Goal: Find specific page/section: Find specific page/section

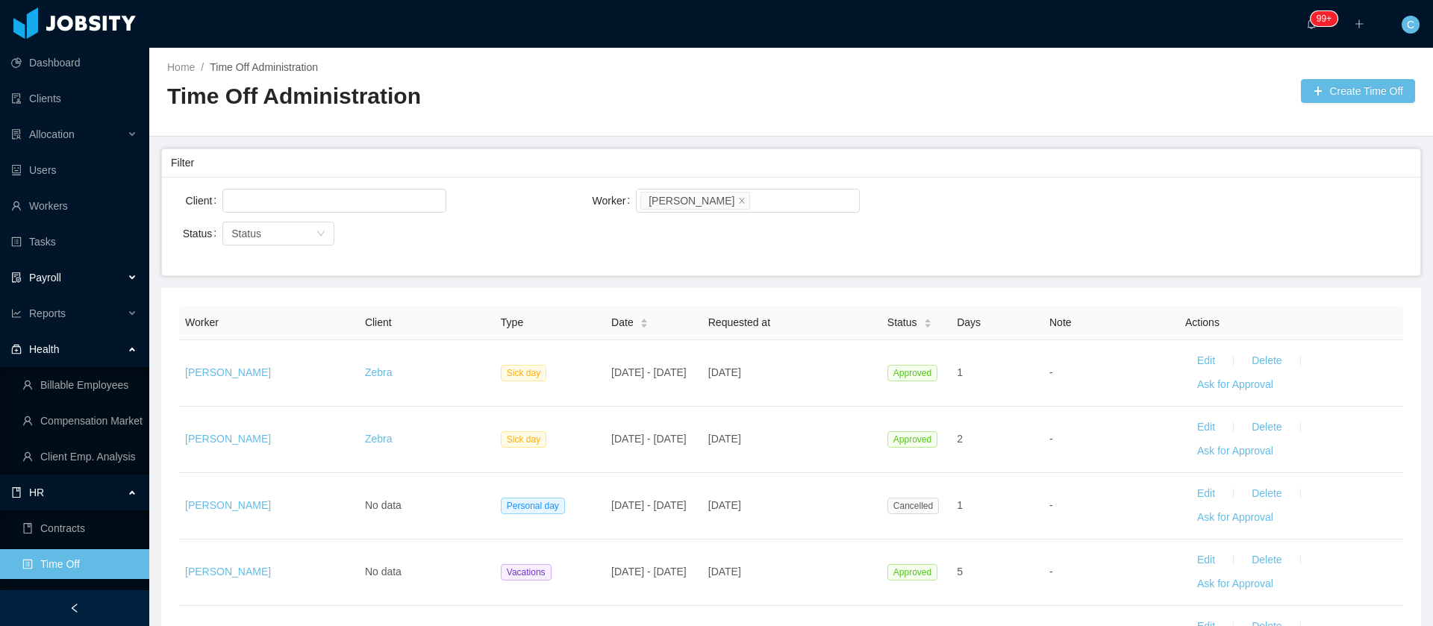
scroll to position [112, 0]
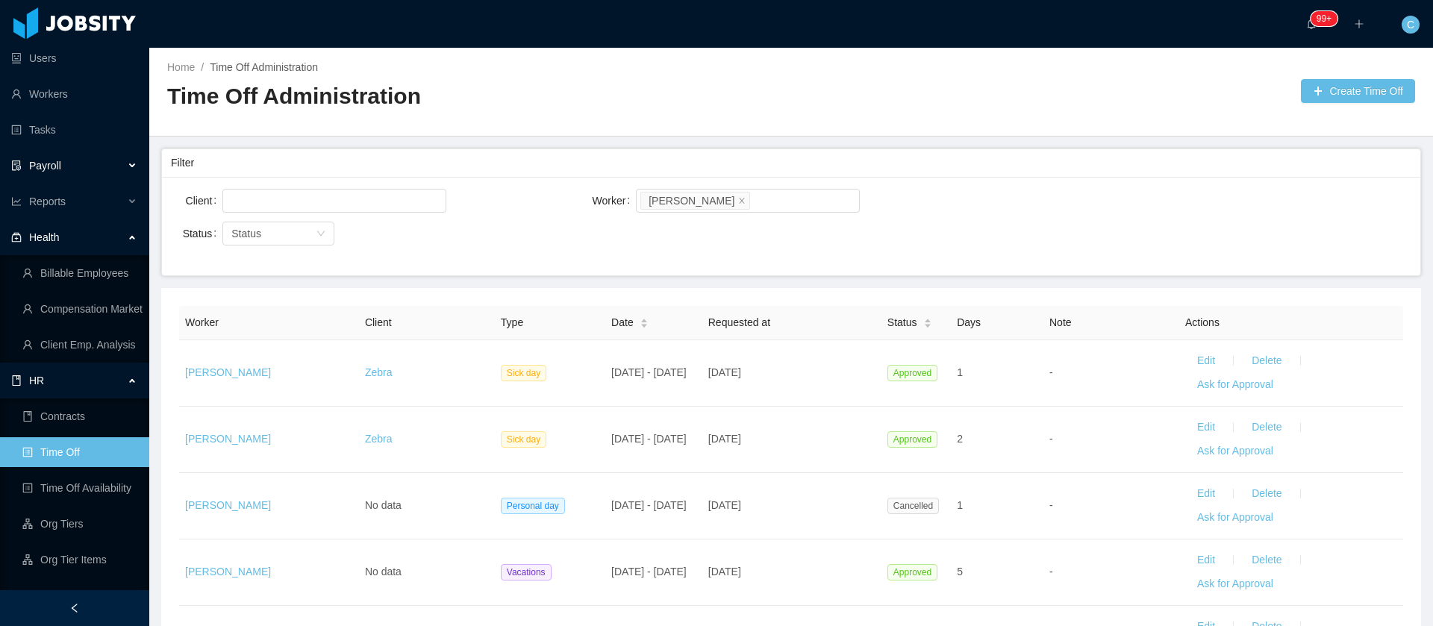
click at [72, 163] on div "Payroll" at bounding box center [74, 166] width 149 height 30
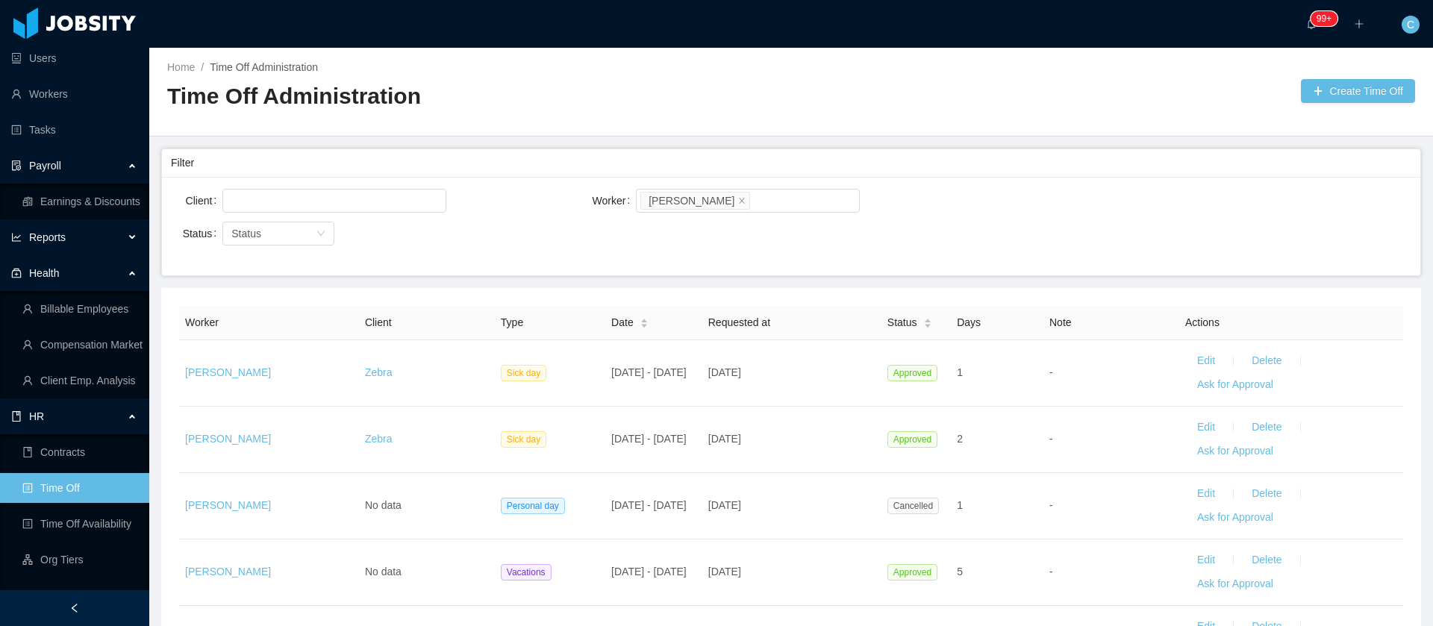
click at [61, 234] on span "Reports" at bounding box center [47, 237] width 37 height 12
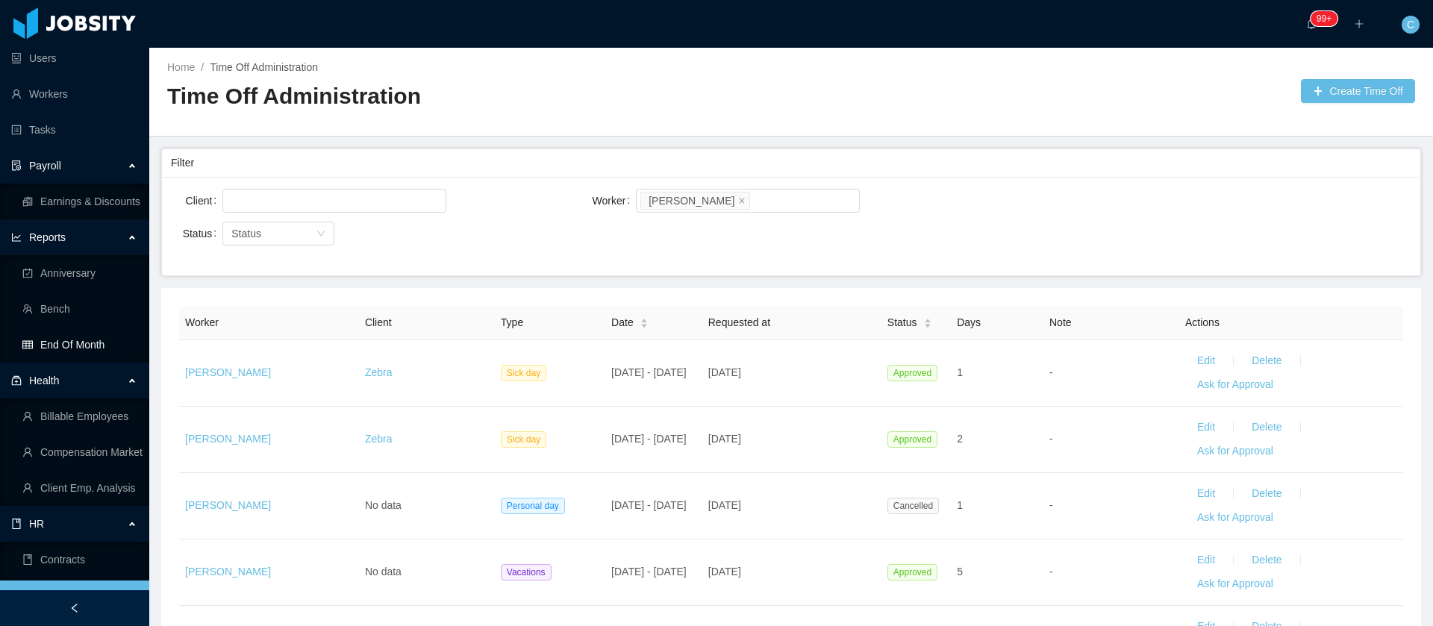
click at [75, 345] on link "End Of Month" at bounding box center [79, 345] width 115 height 30
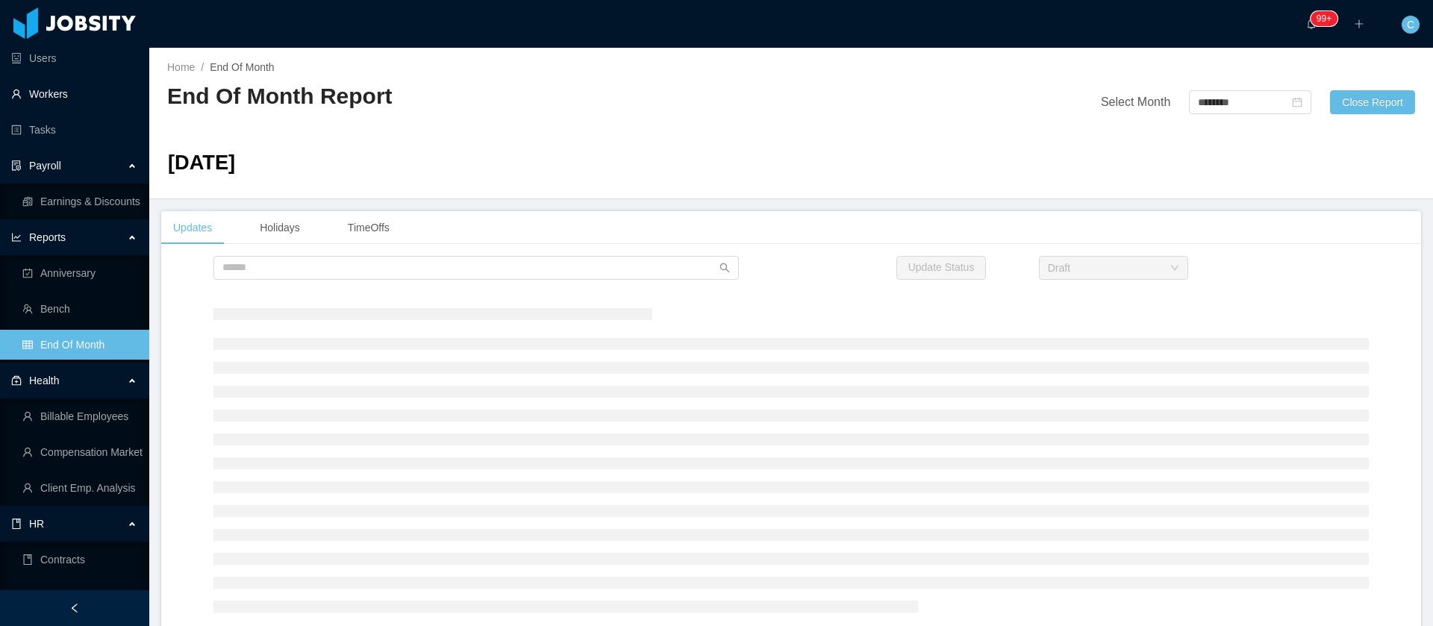
click at [43, 83] on link "Workers" at bounding box center [74, 94] width 126 height 30
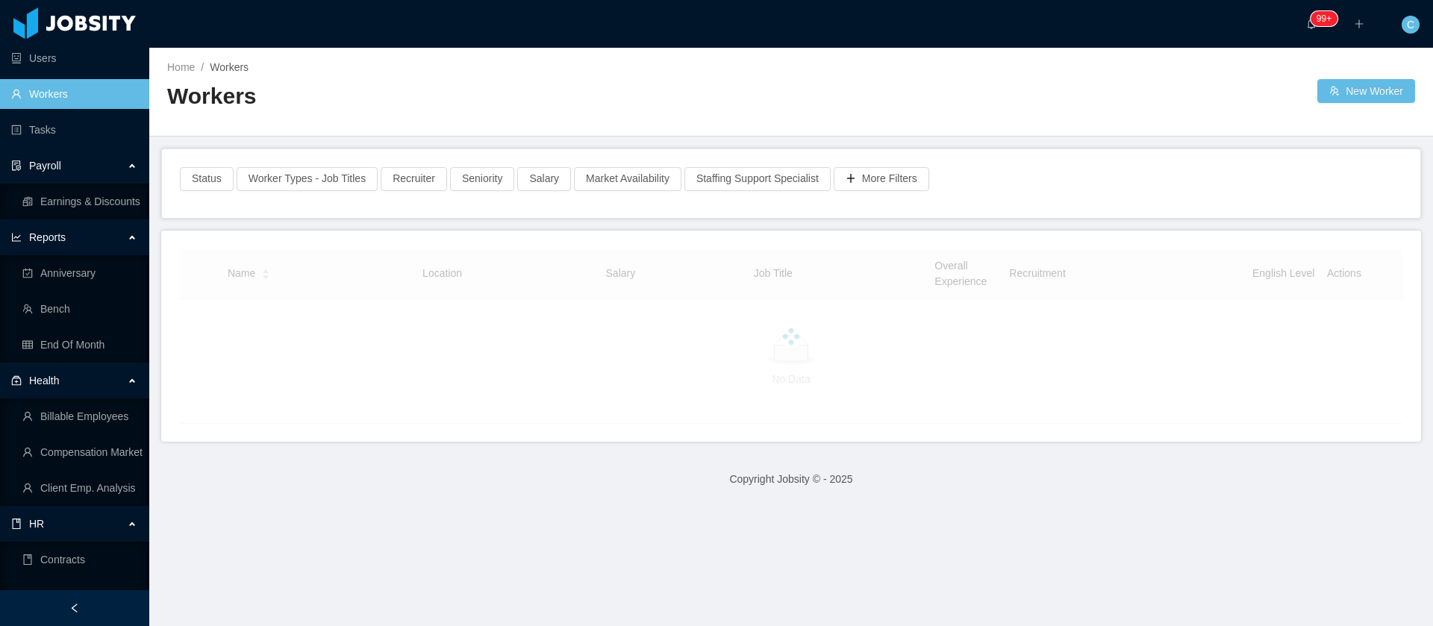
click at [78, 167] on div "Payroll" at bounding box center [74, 166] width 149 height 30
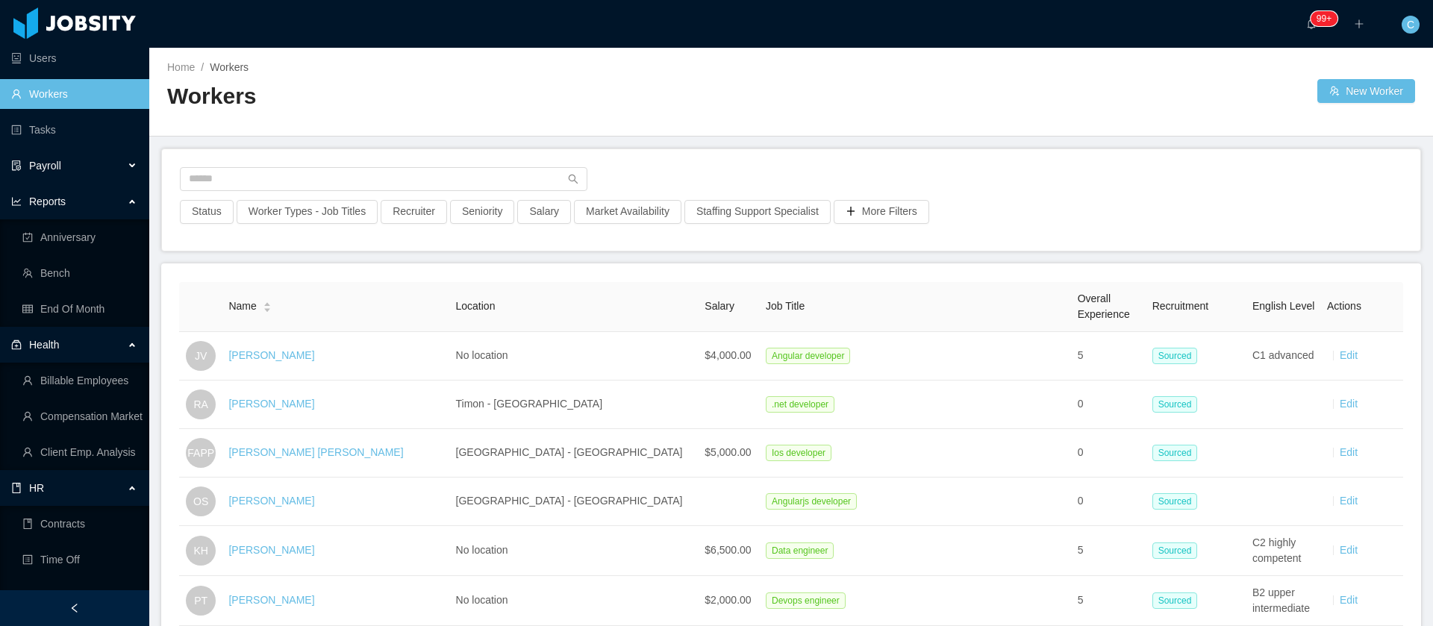
click at [75, 166] on div "Payroll" at bounding box center [74, 166] width 149 height 30
